Goal: Task Accomplishment & Management: Use online tool/utility

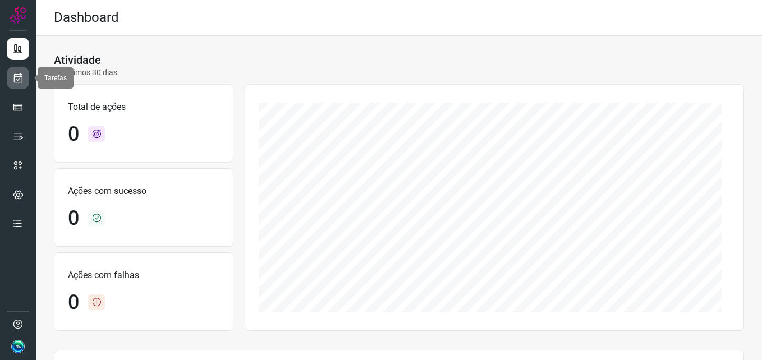
click at [24, 82] on link at bounding box center [18, 78] width 22 height 22
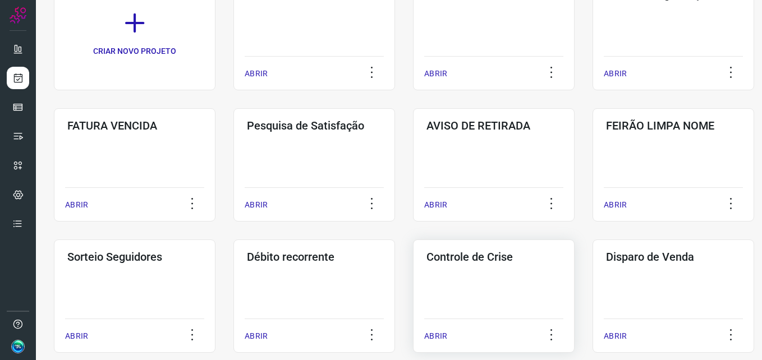
click at [486, 283] on div "Controle [PERSON_NAME] ABRIR" at bounding box center [494, 296] width 162 height 113
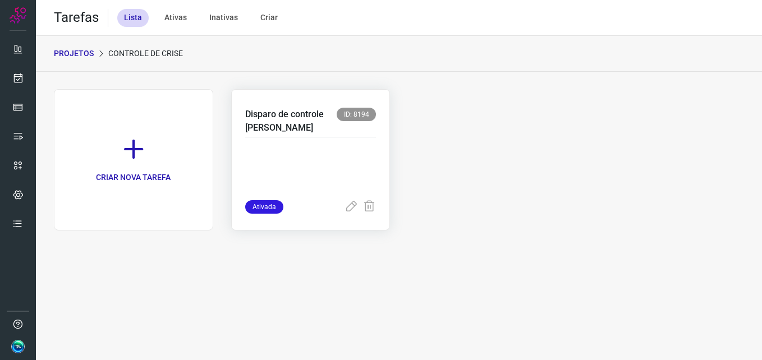
click at [319, 140] on div at bounding box center [310, 168] width 131 height 63
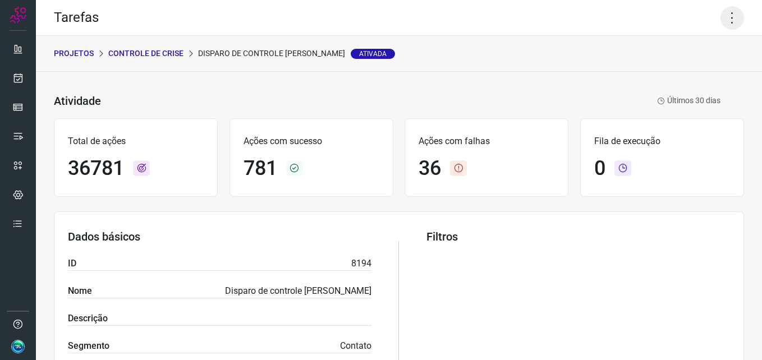
click at [721, 19] on icon at bounding box center [732, 18] width 24 height 24
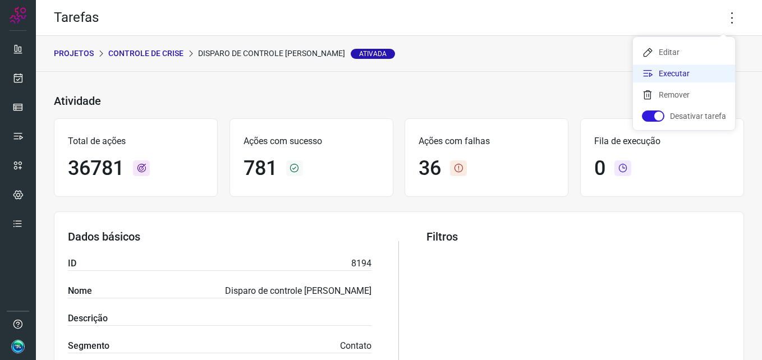
click at [696, 73] on li "Executar" at bounding box center [684, 74] width 102 height 18
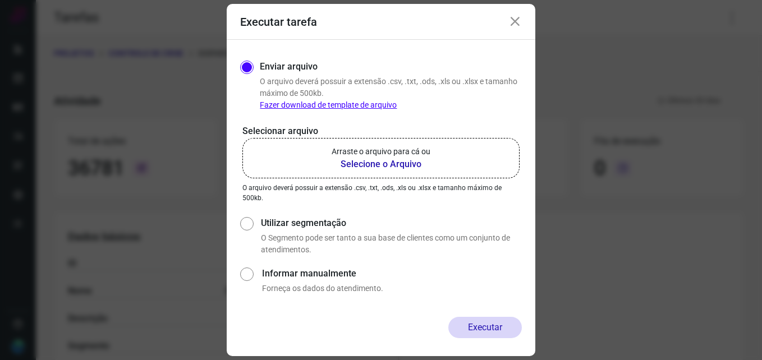
click at [382, 163] on b "Selecione o Arquivo" at bounding box center [381, 164] width 99 height 13
click at [0, 0] on input "Arraste o arquivo para cá ou Selecione o Arquivo" at bounding box center [0, 0] width 0 height 0
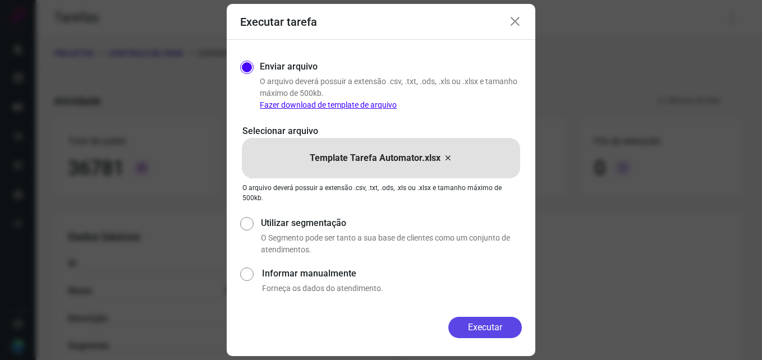
click at [497, 321] on button "Executar" at bounding box center [484, 327] width 73 height 21
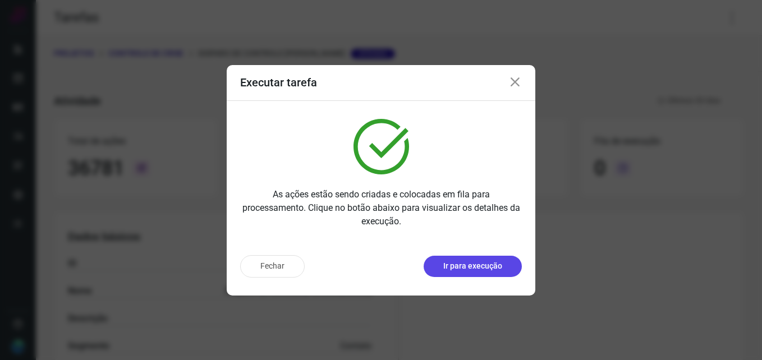
click at [498, 271] on p "Ir para execução" at bounding box center [472, 266] width 59 height 12
